Goal: Answer question/provide support

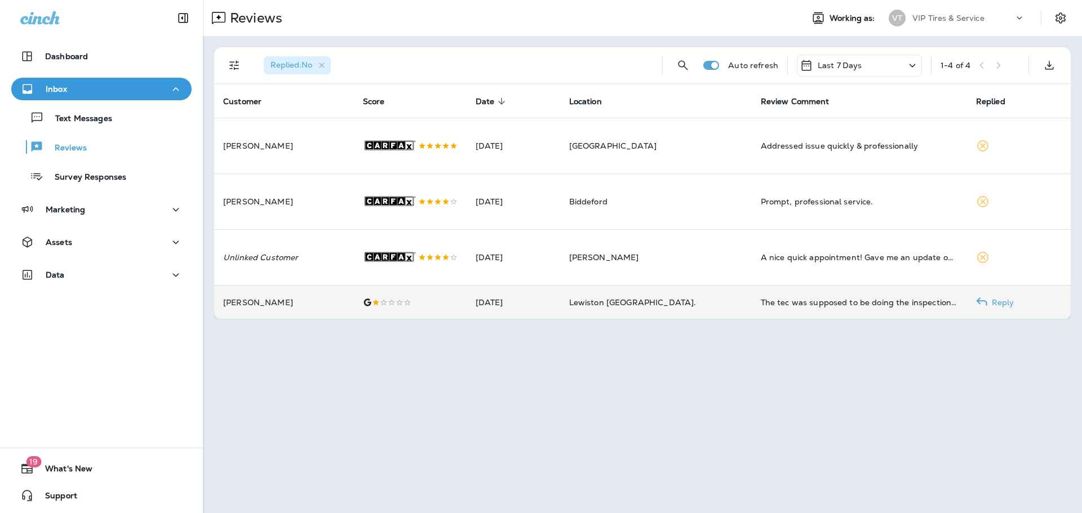
click at [315, 313] on td "[PERSON_NAME]" at bounding box center [284, 303] width 140 height 34
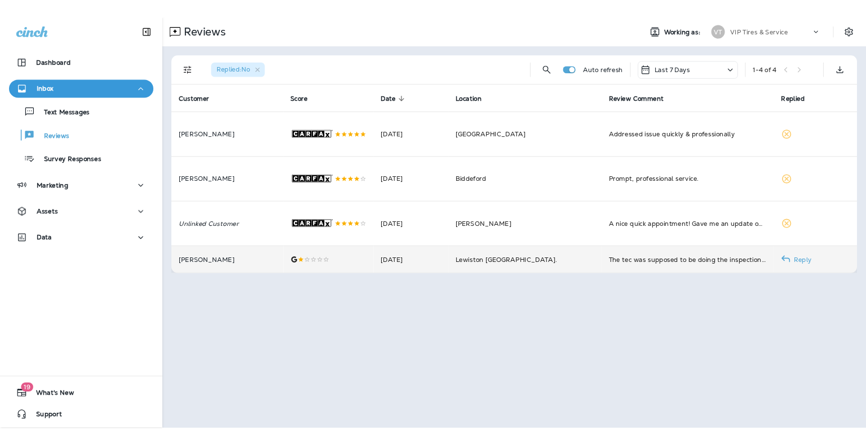
scroll to position [79, 0]
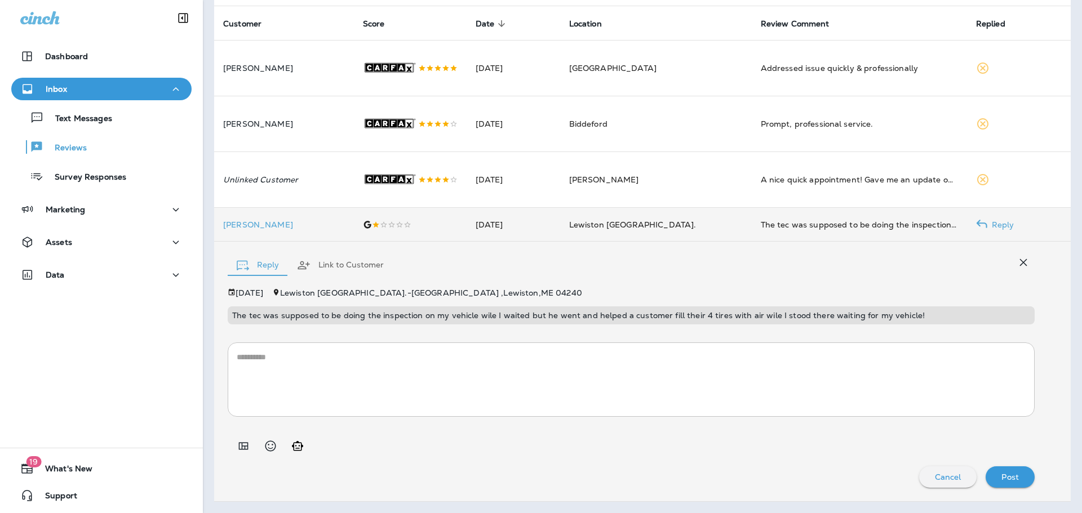
click at [232, 229] on p "[PERSON_NAME]" at bounding box center [284, 224] width 122 height 9
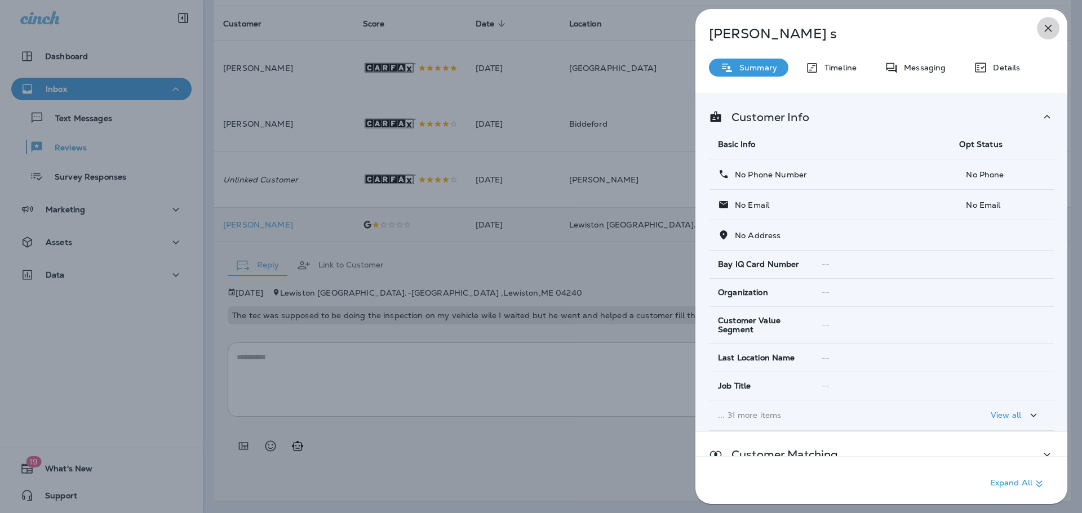
click at [1046, 25] on icon "button" at bounding box center [1049, 28] width 14 height 14
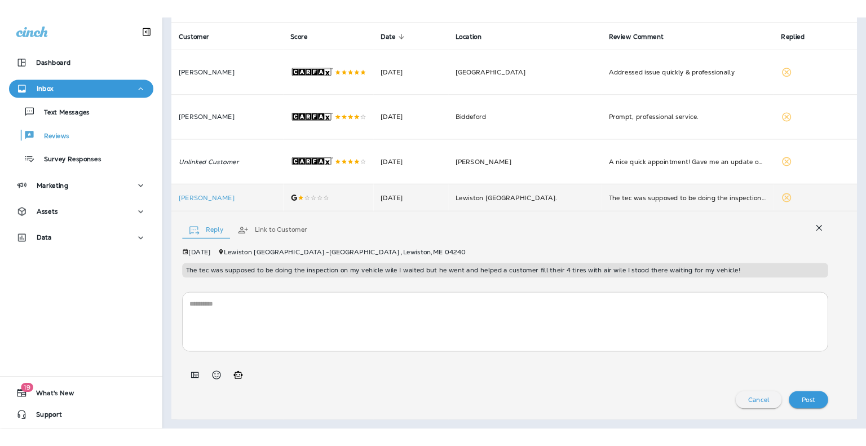
scroll to position [79, 0]
